Goal: Manage account settings

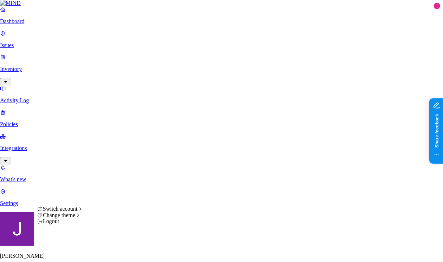
click at [112, 230] on span "Dark" at bounding box center [106, 227] width 11 height 6
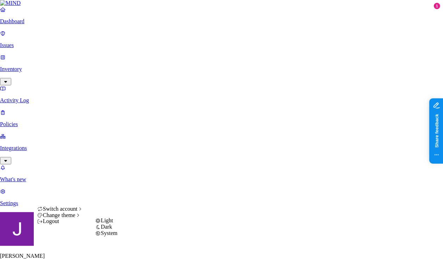
click at [108, 237] on div "System" at bounding box center [106, 233] width 22 height 6
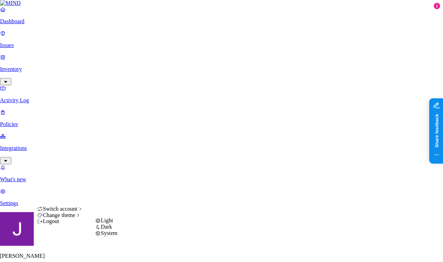
click at [109, 236] on span "System" at bounding box center [109, 233] width 17 height 6
click at [110, 224] on span "Light" at bounding box center [107, 221] width 12 height 6
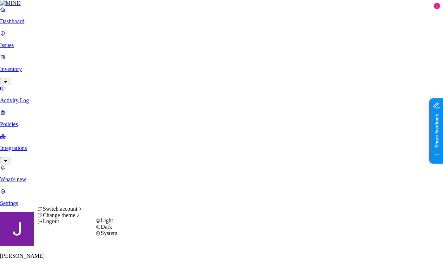
click at [110, 236] on span "System" at bounding box center [109, 233] width 17 height 6
